Goal: Navigation & Orientation: Find specific page/section

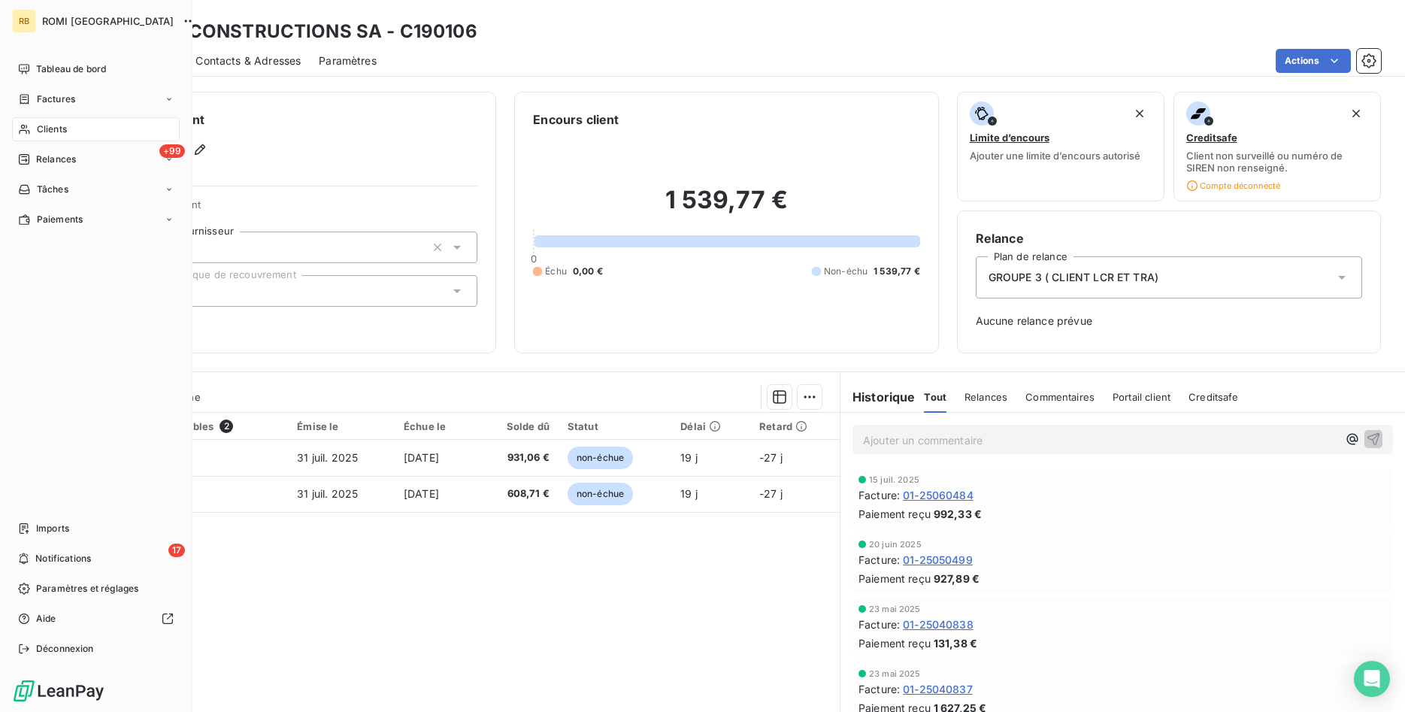
click at [79, 126] on div "Clients" at bounding box center [96, 129] width 168 height 24
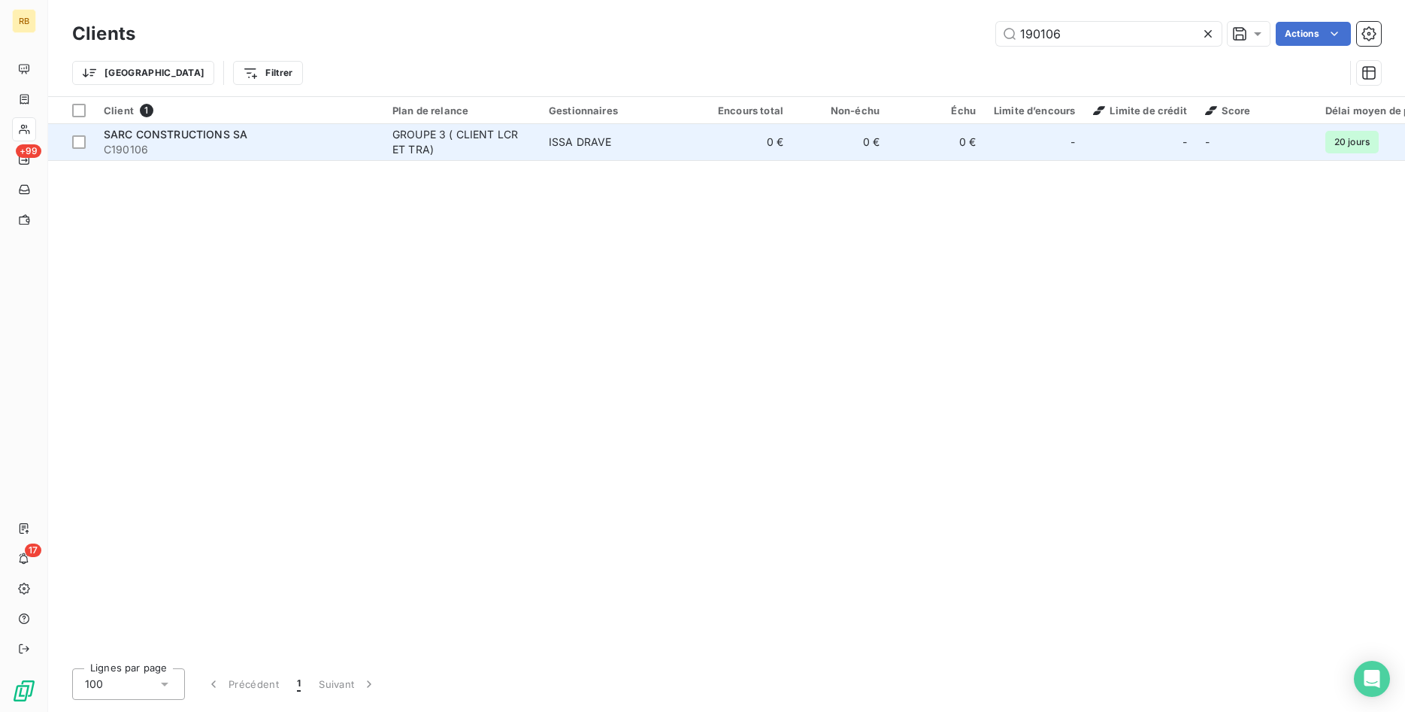
click at [917, 137] on td "0 €" at bounding box center [937, 142] width 96 height 36
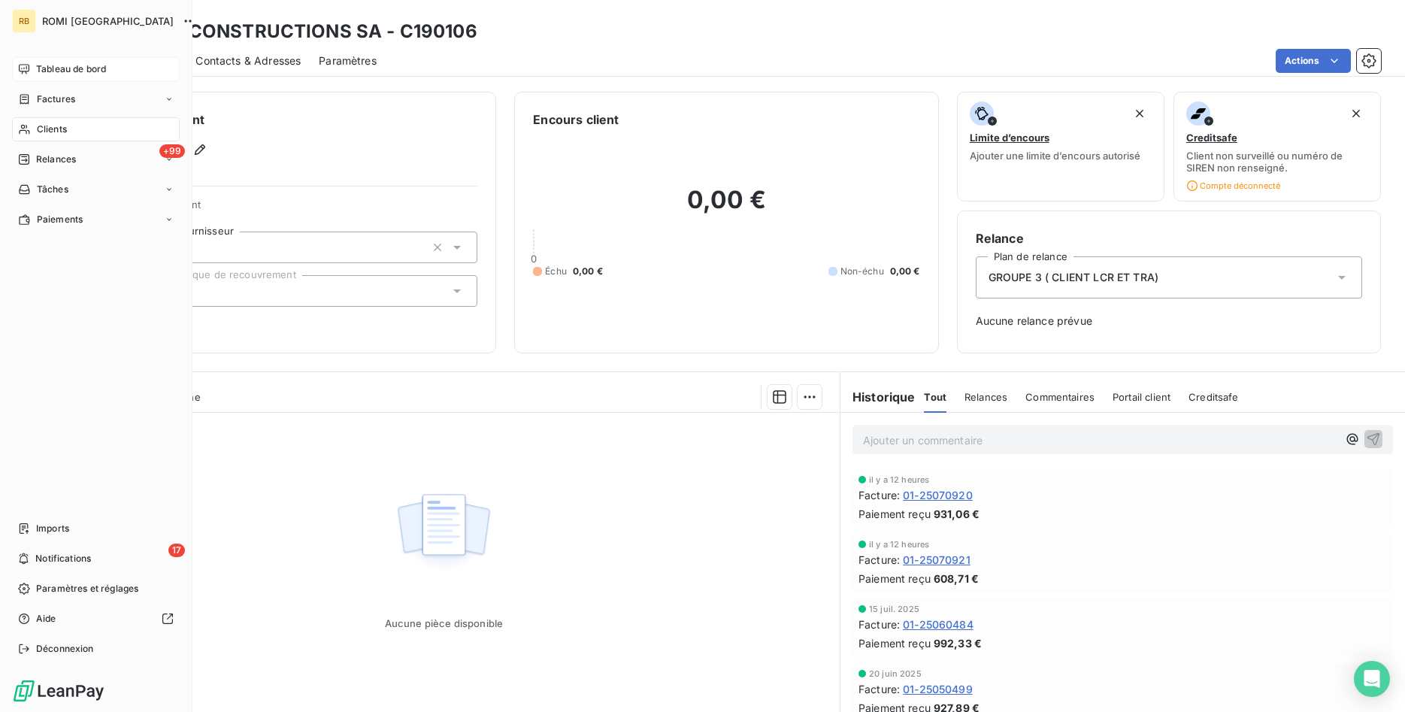
click at [41, 67] on span "Tableau de bord" at bounding box center [71, 69] width 70 height 14
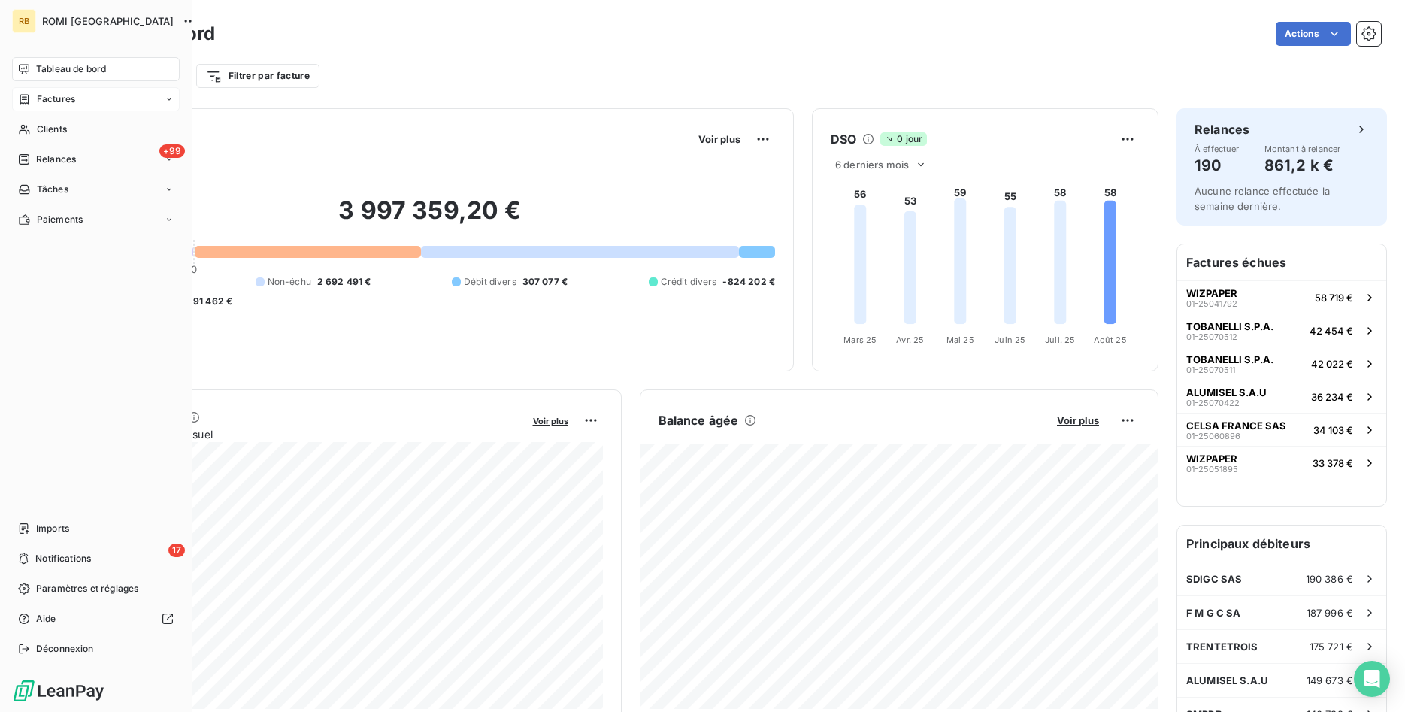
click at [77, 95] on div "Factures" at bounding box center [96, 99] width 168 height 24
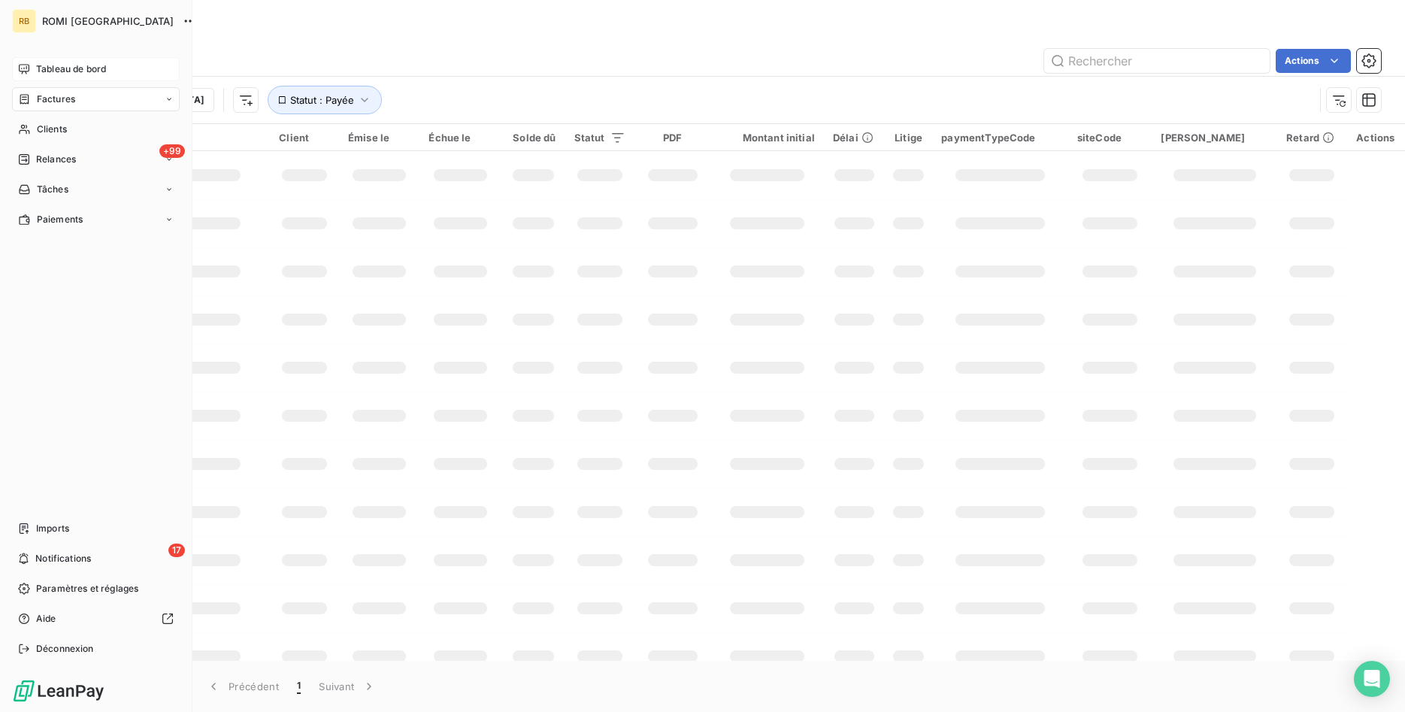
click at [49, 62] on div "Tableau de bord" at bounding box center [96, 69] width 168 height 24
